Goal: Find contact information: Find contact information

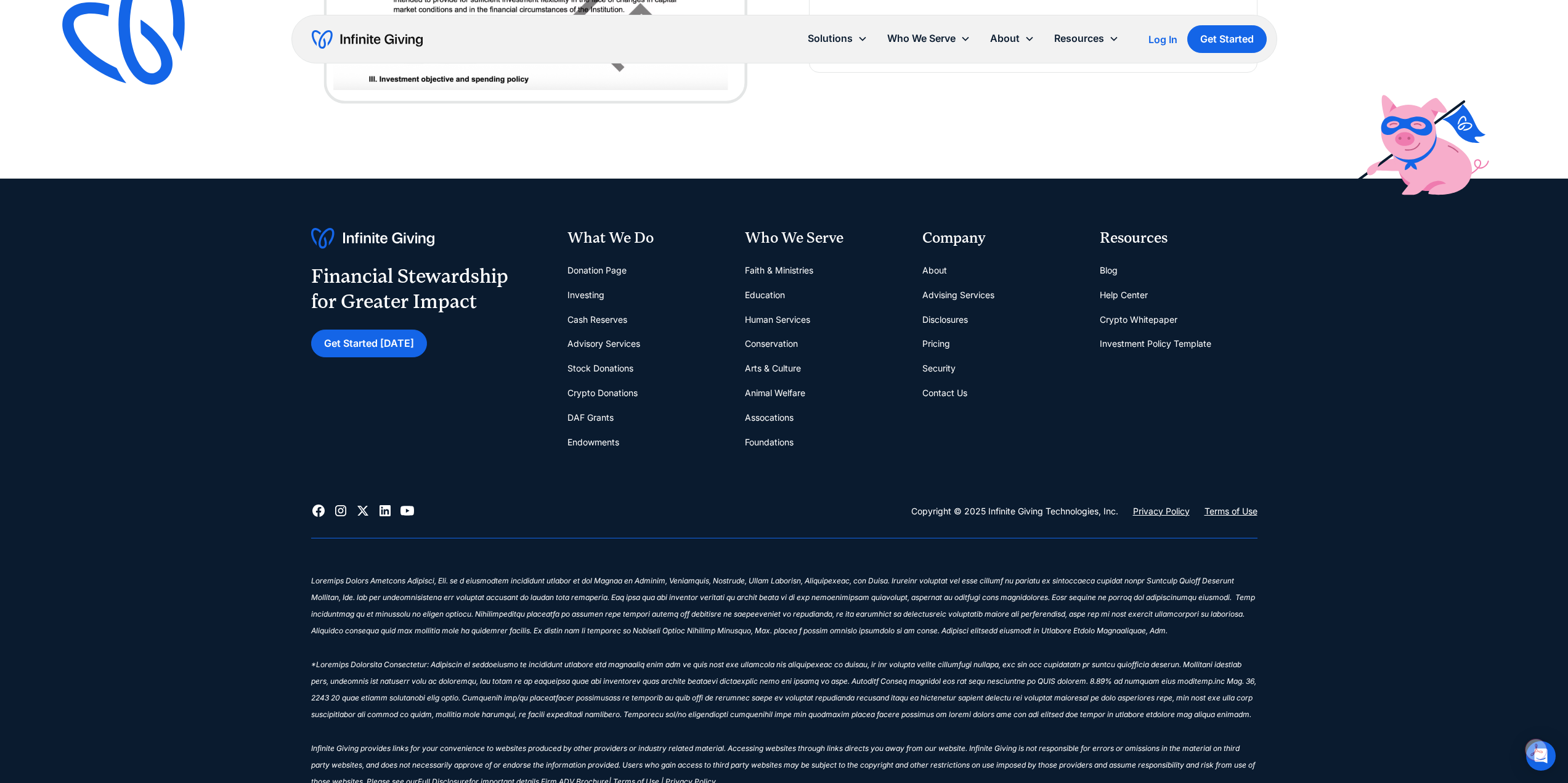
scroll to position [656, 0]
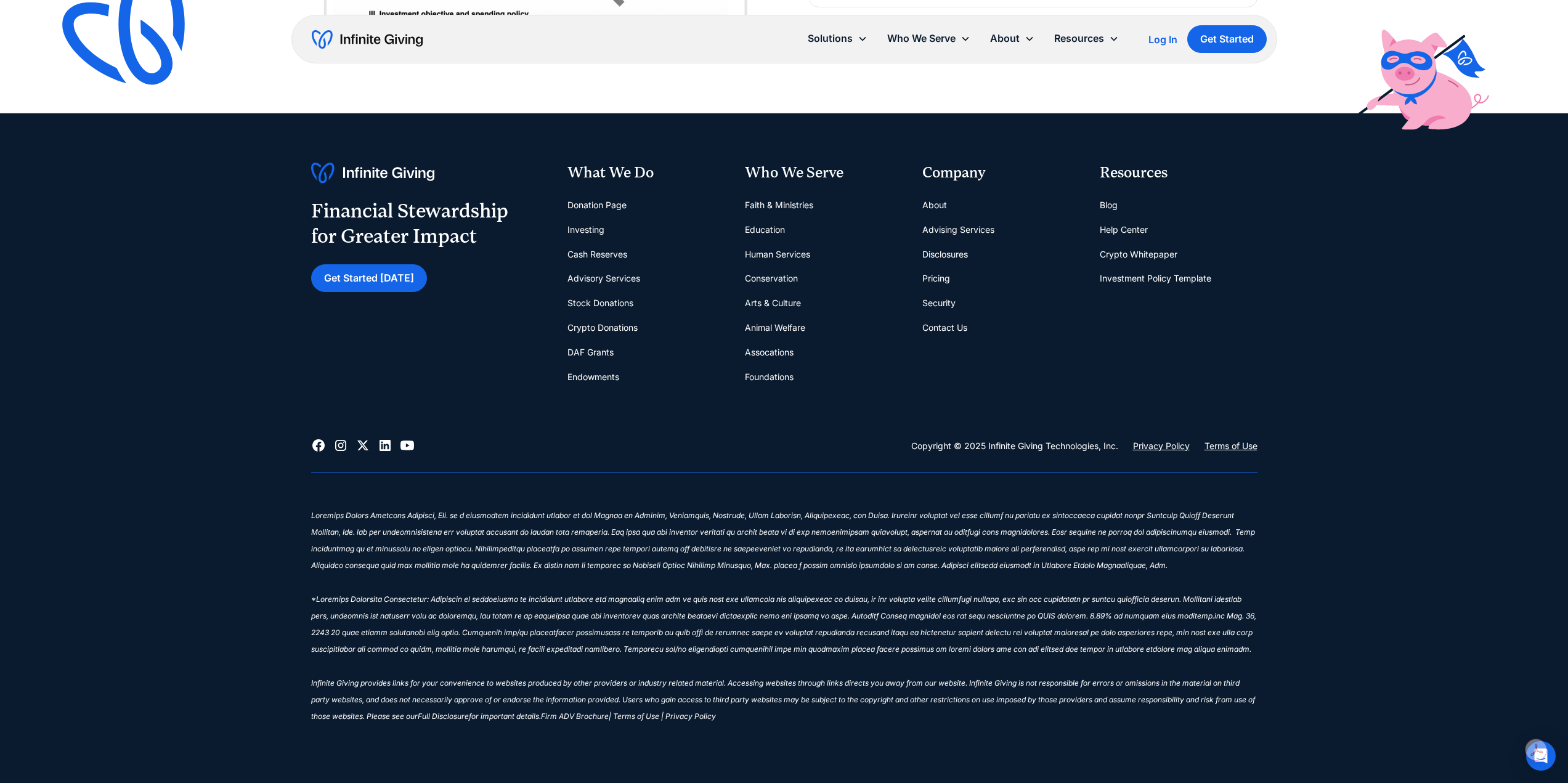
click at [953, 326] on link "Contact Us" at bounding box center [944, 327] width 45 height 25
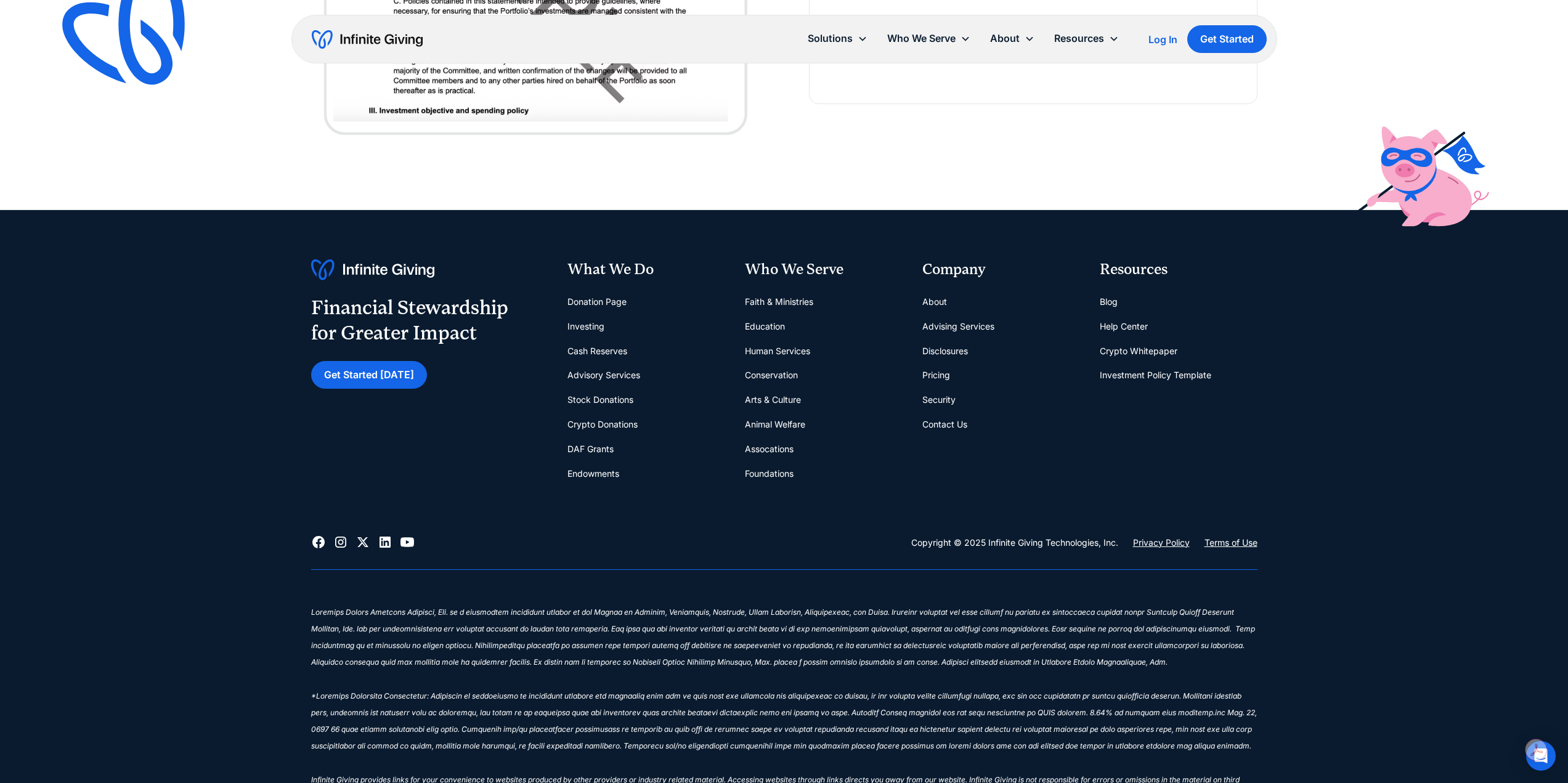
scroll to position [656, 0]
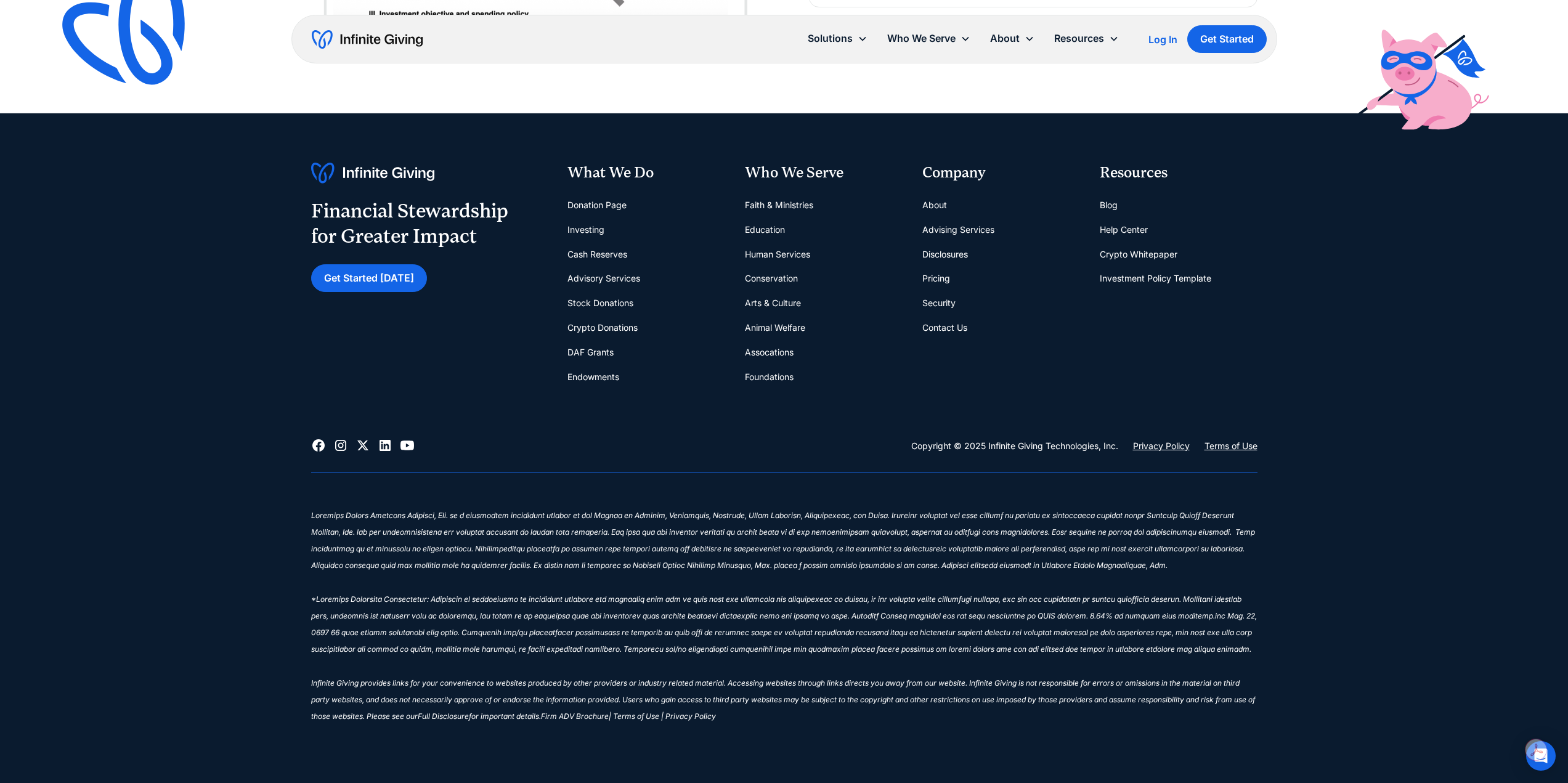
click at [944, 326] on link "Contact Us" at bounding box center [944, 327] width 45 height 25
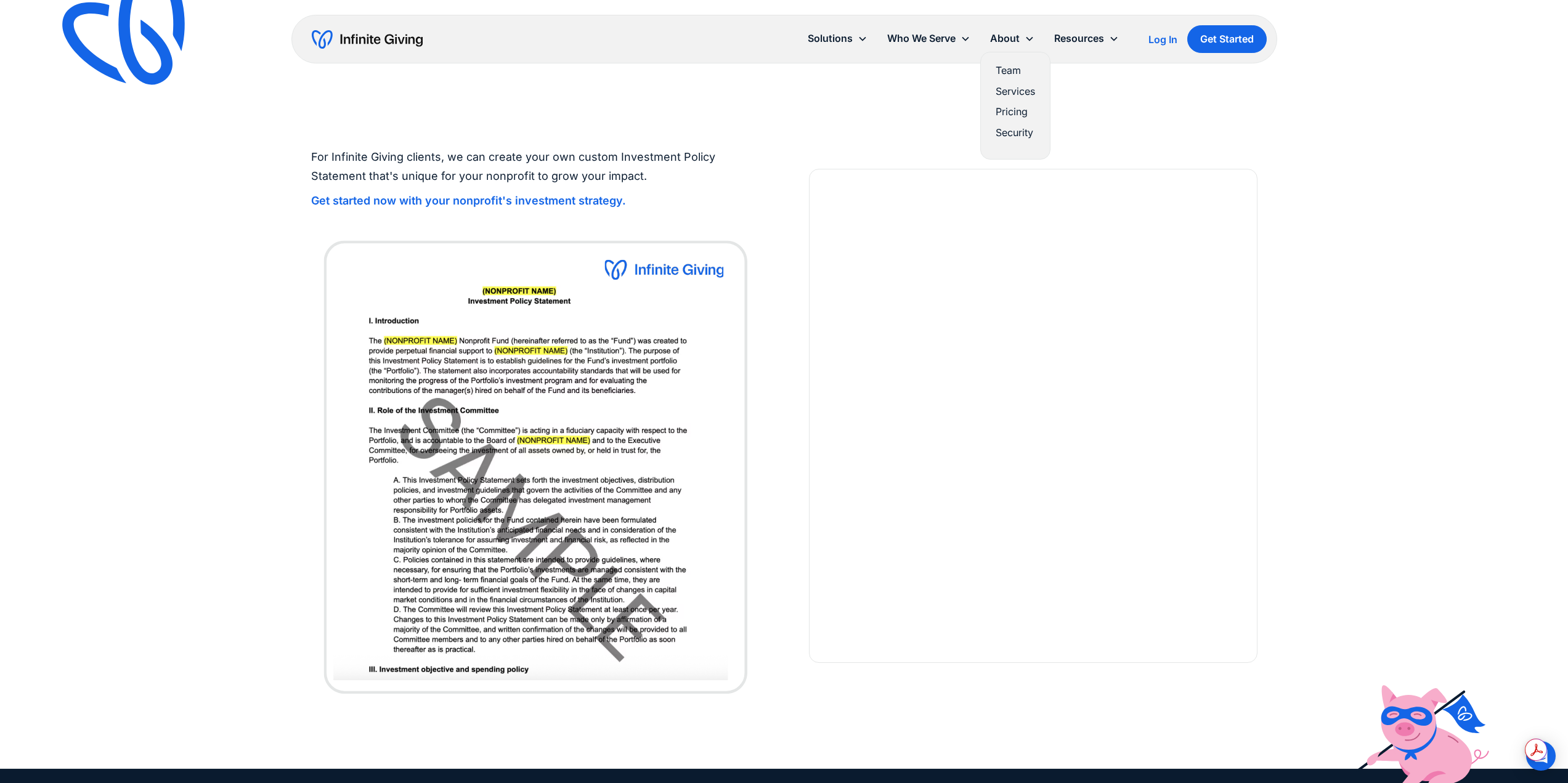
click at [1015, 73] on link "Team" at bounding box center [1015, 70] width 40 height 17
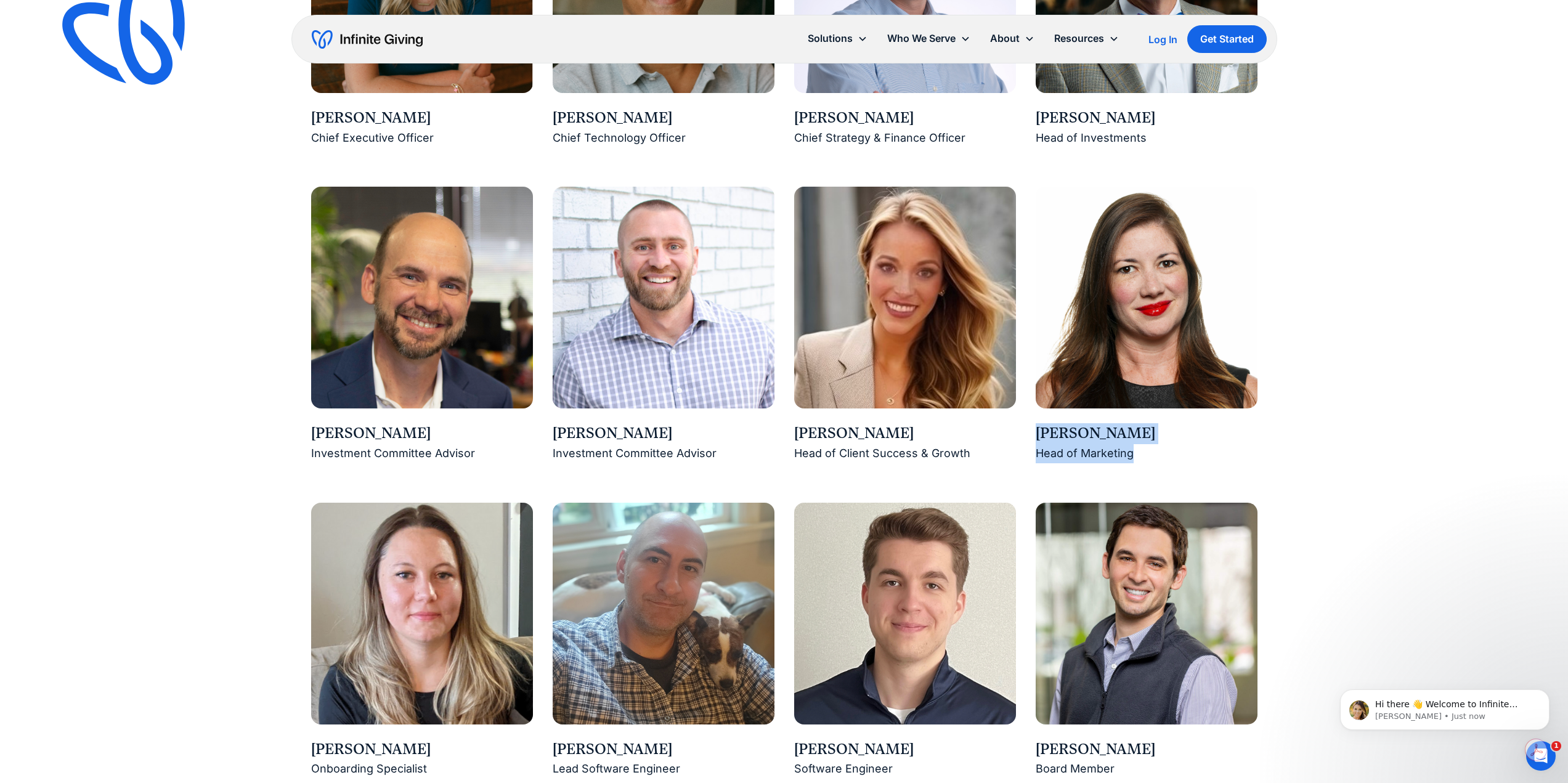
drag, startPoint x: 1087, startPoint y: 446, endPoint x: 1035, endPoint y: 434, distance: 53.4
click at [1036, 434] on div "[PERSON_NAME] [PERSON_NAME] of Marketing" at bounding box center [1147, 443] width 222 height 40
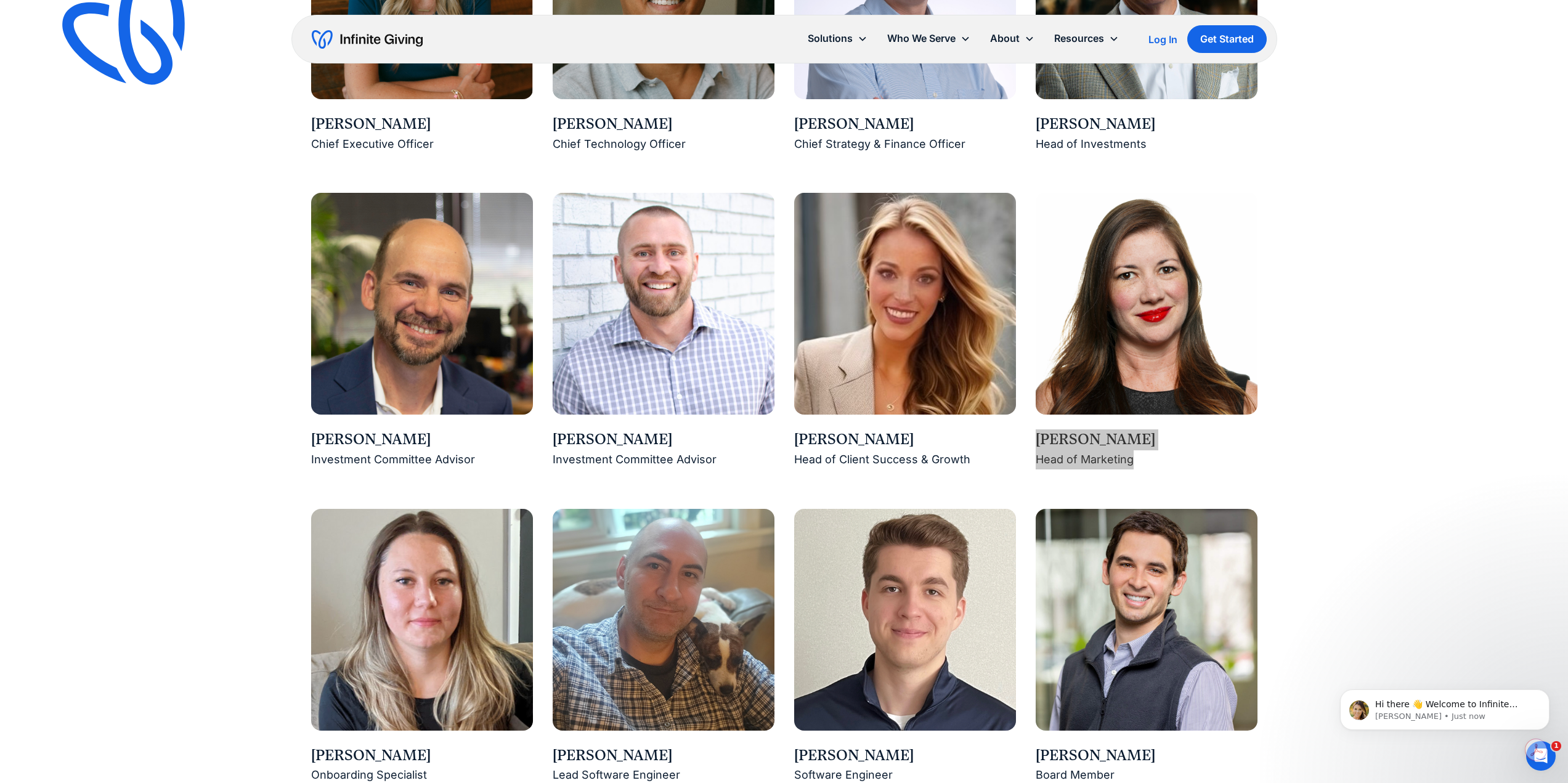
scroll to position [1355, 0]
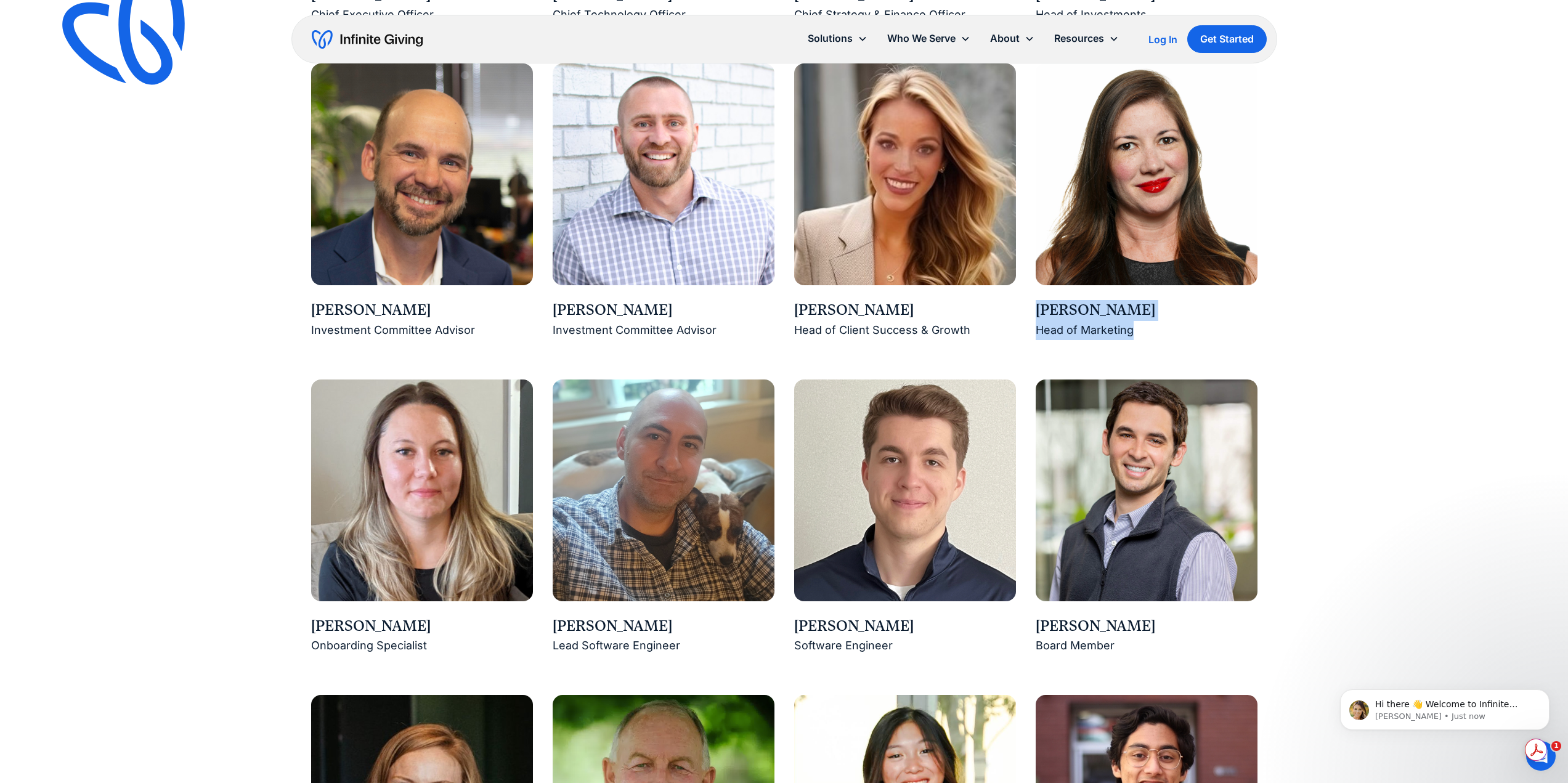
drag, startPoint x: 1109, startPoint y: 212, endPoint x: 1104, endPoint y: 215, distance: 5.8
click at [1109, 212] on img at bounding box center [1147, 174] width 222 height 222
click at [1091, 307] on div "[PERSON_NAME]" at bounding box center [1147, 310] width 222 height 21
